Goal: Find specific page/section: Find specific page/section

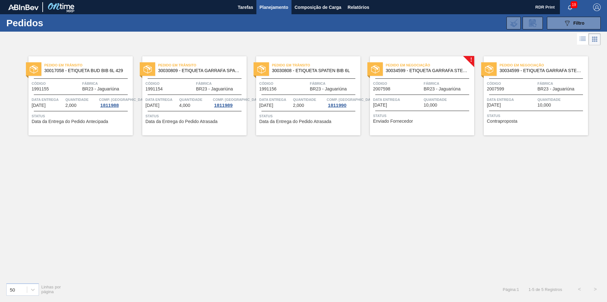
click at [503, 122] on span "Contraproposta" at bounding box center [502, 121] width 31 height 5
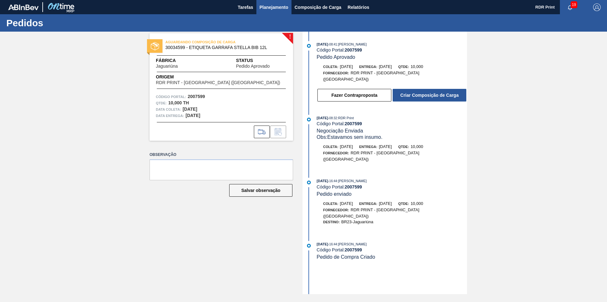
click at [280, 10] on span "Planejamento" at bounding box center [274, 7] width 29 height 8
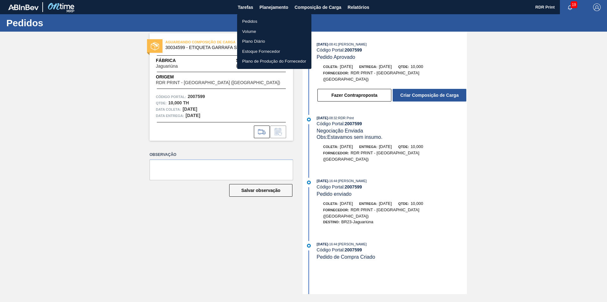
click at [253, 23] on li "Pedidos" at bounding box center [274, 21] width 74 height 10
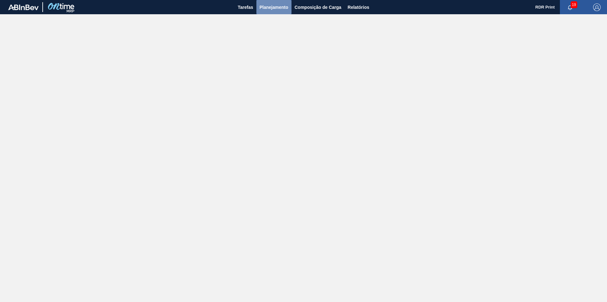
click at [272, 11] on span "Planejamento" at bounding box center [274, 7] width 29 height 8
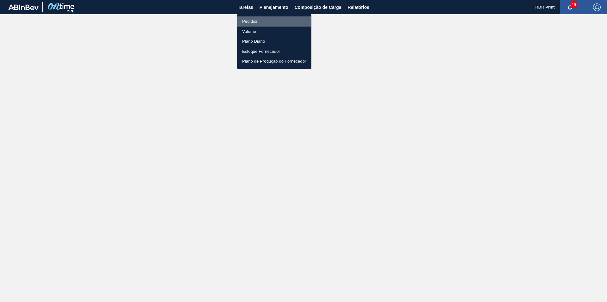
click at [247, 22] on li "Pedidos" at bounding box center [274, 21] width 74 height 10
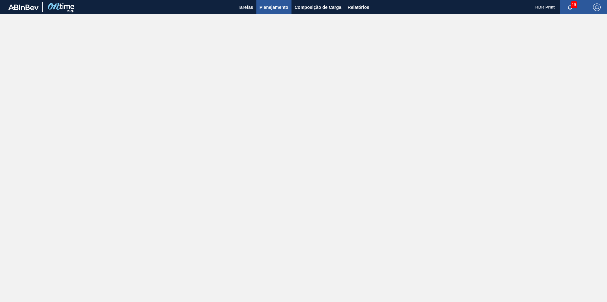
click at [271, 9] on span "Planejamento" at bounding box center [274, 7] width 29 height 8
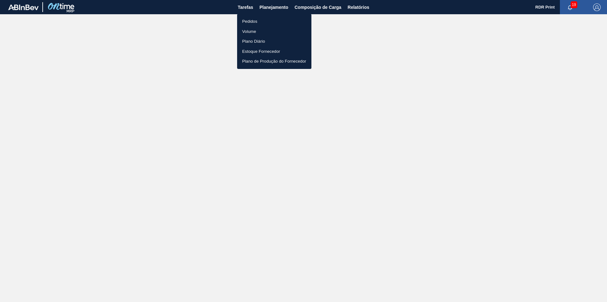
click at [246, 20] on li "Pedidos" at bounding box center [274, 21] width 74 height 10
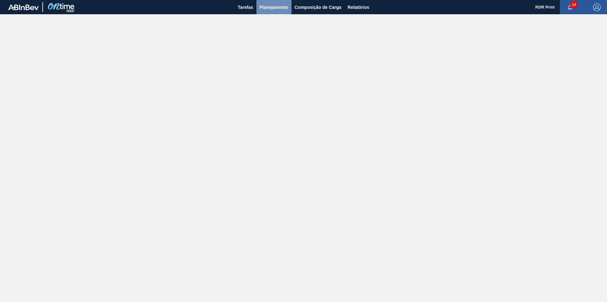
click at [270, 10] on span "Planejamento" at bounding box center [274, 7] width 29 height 8
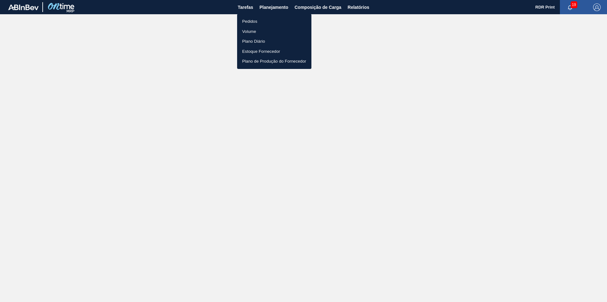
click at [252, 22] on li "Pedidos" at bounding box center [274, 21] width 74 height 10
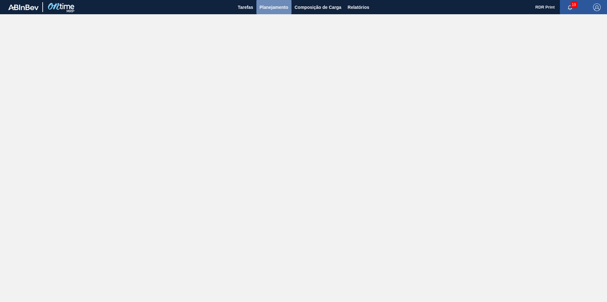
click at [271, 9] on span "Planejamento" at bounding box center [274, 7] width 29 height 8
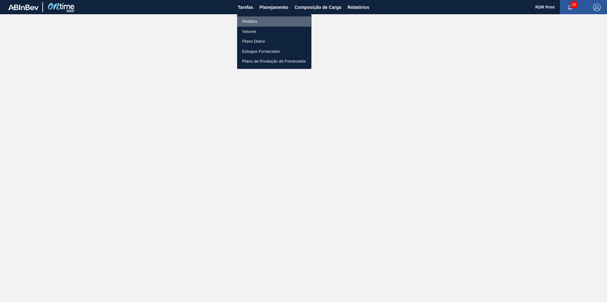
click at [253, 21] on li "Pedidos" at bounding box center [274, 21] width 74 height 10
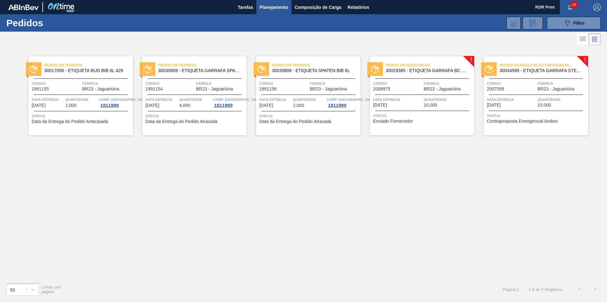
click at [523, 121] on span "Contraproposta Emergencial Ambev" at bounding box center [522, 121] width 71 height 5
click at [458, 176] on div "Pedido em Trânsito 30017058 - ETIQUETA BUD BIB 6L 429 Código 1991155 Fábrica BR…" at bounding box center [303, 162] width 607 height 231
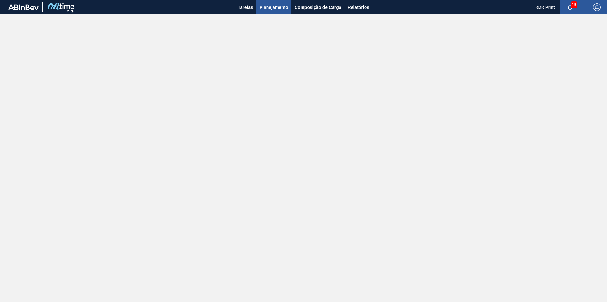
click at [270, 6] on span "Planejamento" at bounding box center [274, 7] width 29 height 8
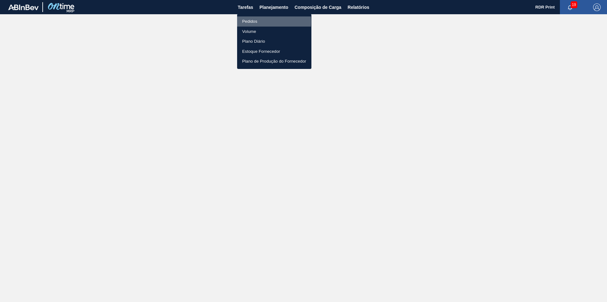
click at [243, 22] on li "Pedidos" at bounding box center [274, 21] width 74 height 10
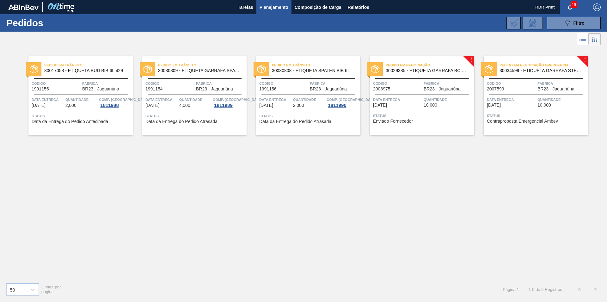
click at [519, 122] on span "Contraproposta Emergencial Ambev" at bounding box center [522, 121] width 71 height 5
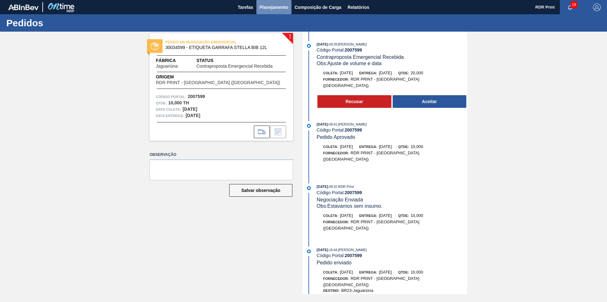
click at [274, 9] on span "Planejamento" at bounding box center [274, 7] width 29 height 8
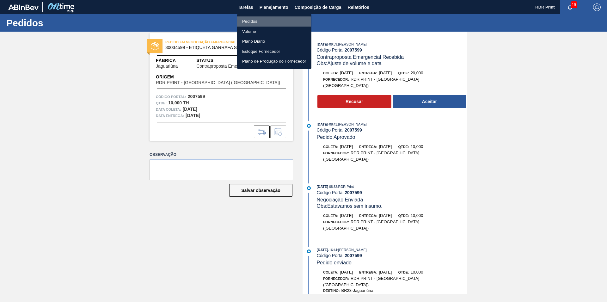
click at [241, 24] on li "Pedidos" at bounding box center [274, 21] width 74 height 10
